Goal: Information Seeking & Learning: Find contact information

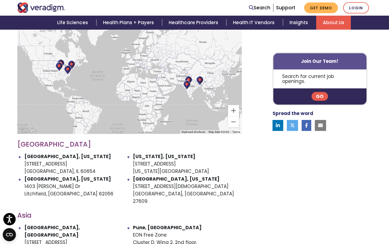
scroll to position [203, 0]
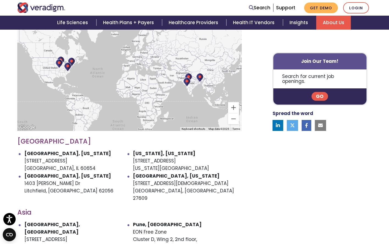
drag, startPoint x: 132, startPoint y: 153, endPoint x: 173, endPoint y: 160, distance: 41.6
click at [173, 160] on ul "[GEOGRAPHIC_DATA], [US_STATE] [STREET_ADDRESS] [US_STATE], [US_STATE] [STREET_A…" at bounding box center [129, 176] width 225 height 52
click at [178, 160] on li "[US_STATE], [US_STATE] [STREET_ADDRESS][US_STATE]" at bounding box center [187, 161] width 109 height 23
drag, startPoint x: 178, startPoint y: 160, endPoint x: 133, endPoint y: 153, distance: 44.8
click at [133, 153] on li "[US_STATE], [US_STATE] [STREET_ADDRESS][US_STATE]" at bounding box center [187, 161] width 109 height 23
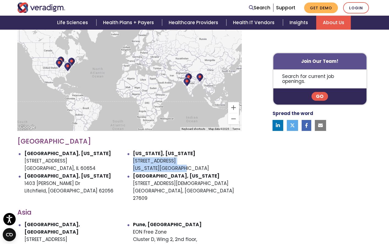
copy li "[STREET_ADDRESS][US_STATE]"
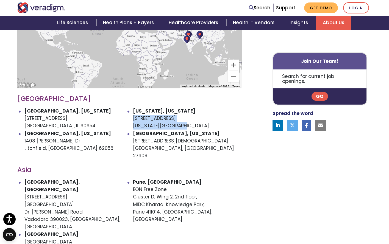
scroll to position [247, 0]
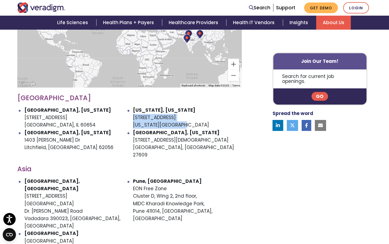
drag, startPoint x: 133, startPoint y: 175, endPoint x: 170, endPoint y: 185, distance: 38.4
click at [169, 185] on ul "[GEOGRAPHIC_DATA], [GEOGRAPHIC_DATA] [STREET_ADDRESS][PERSON_NAME] [STREET_ADDR…" at bounding box center [129, 223] width 225 height 90
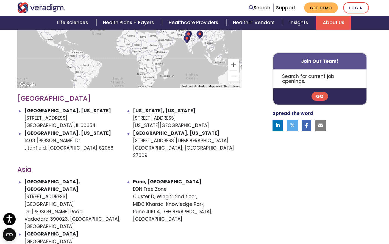
click at [175, 189] on li "[GEOGRAPHIC_DATA], [STREET_ADDRESS]" at bounding box center [187, 204] width 109 height 52
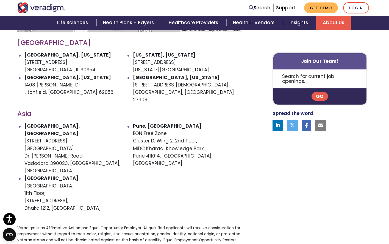
scroll to position [318, 0]
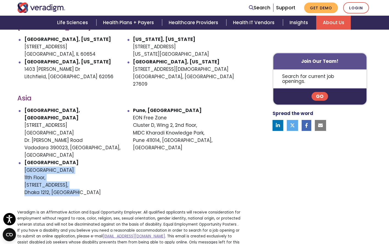
drag, startPoint x: 82, startPoint y: 162, endPoint x: 21, endPoint y: 141, distance: 64.6
click at [21, 141] on ul "[GEOGRAPHIC_DATA], [GEOGRAPHIC_DATA] [STREET_ADDRESS][PERSON_NAME] [STREET_ADDR…" at bounding box center [129, 152] width 225 height 90
copy li "[GEOGRAPHIC_DATA][STREET_ADDRESS]"
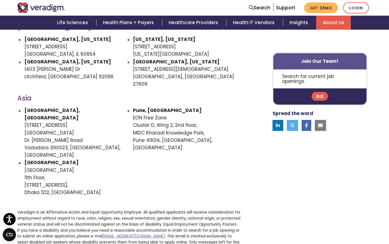
click at [46, 107] on li "[GEOGRAPHIC_DATA], [GEOGRAPHIC_DATA] [STREET_ADDRESS][PERSON_NAME]" at bounding box center [78, 133] width 109 height 52
drag, startPoint x: 133, startPoint y: 101, endPoint x: 202, endPoint y: 124, distance: 72.9
click at [198, 123] on ul "[GEOGRAPHIC_DATA], [GEOGRAPHIC_DATA] [STREET_ADDRESS][PERSON_NAME] [STREET_ADDR…" at bounding box center [129, 152] width 225 height 90
click at [203, 124] on li "[GEOGRAPHIC_DATA], [STREET_ADDRESS]" at bounding box center [187, 133] width 109 height 52
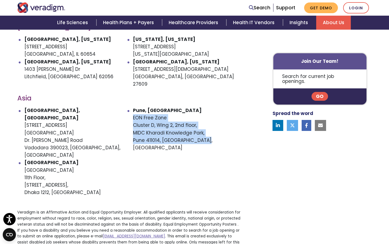
drag, startPoint x: 200, startPoint y: 123, endPoint x: 134, endPoint y: 103, distance: 69.1
click at [134, 107] on li "[GEOGRAPHIC_DATA], [STREET_ADDRESS]" at bounding box center [187, 133] width 109 height 52
copy li "[STREET_ADDRESS]"
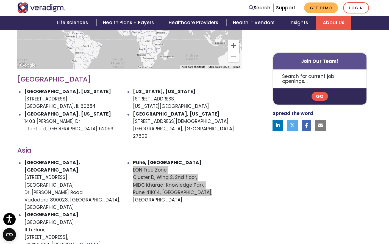
scroll to position [271, 0]
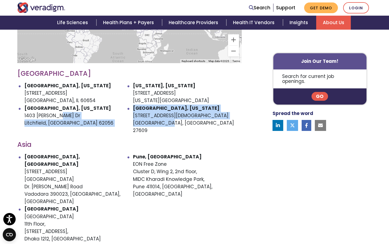
drag, startPoint x: 132, startPoint y: 108, endPoint x: 165, endPoint y: 115, distance: 33.8
click at [165, 115] on ul "[GEOGRAPHIC_DATA], [US_STATE] [STREET_ADDRESS] [US_STATE], [US_STATE] [STREET_A…" at bounding box center [129, 108] width 225 height 52
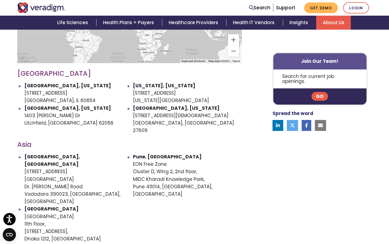
click at [172, 117] on li "[GEOGRAPHIC_DATA], [US_STATE] [STREET_ADDRESS][DEMOGRAPHIC_DATA]" at bounding box center [187, 120] width 109 height 30
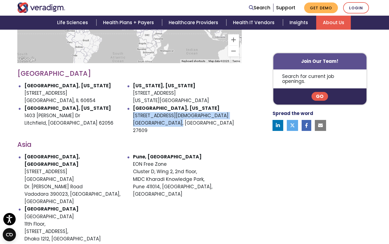
drag, startPoint x: 176, startPoint y: 115, endPoint x: 134, endPoint y: 108, distance: 42.2
click at [134, 108] on li "[GEOGRAPHIC_DATA], [US_STATE] [STREET_ADDRESS][DEMOGRAPHIC_DATA]" at bounding box center [187, 120] width 109 height 30
copy li "[STREET_ADDRESS][DEMOGRAPHIC_DATA]"
